Goal: Transaction & Acquisition: Purchase product/service

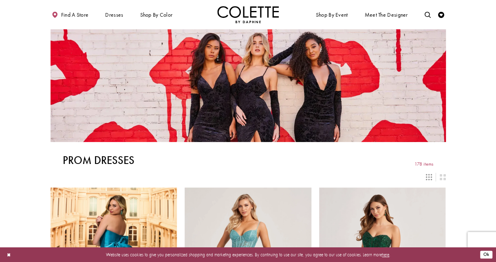
click at [486, 256] on button "Ok" at bounding box center [486, 255] width 12 height 8
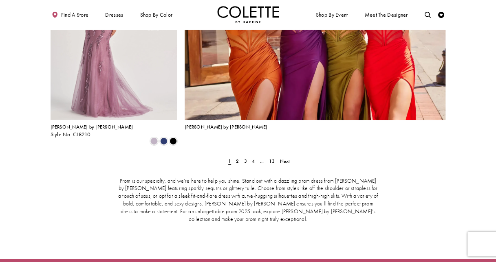
scroll to position [1417, 0]
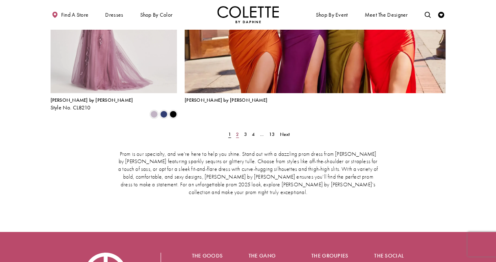
click at [235, 130] on link "2" at bounding box center [237, 134] width 7 height 9
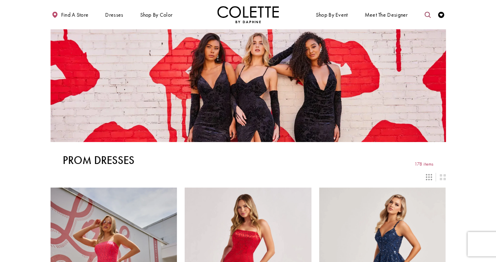
click at [428, 11] on link "Toggle search" at bounding box center [427, 14] width 9 height 17
click at [387, 15] on input "Search" at bounding box center [395, 15] width 74 height 9
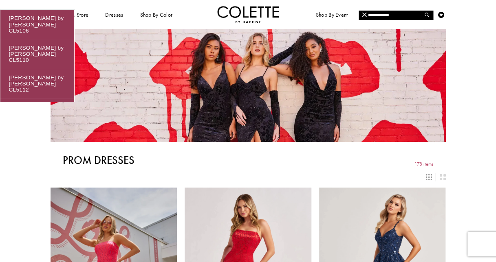
type input "**********"
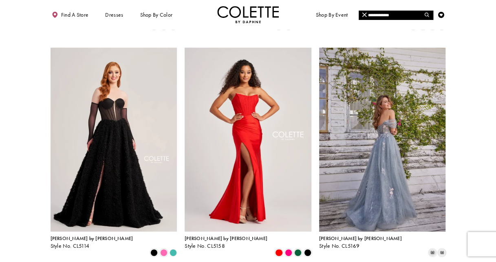
scroll to position [229, 0]
